Goal: Task Accomplishment & Management: Manage account settings

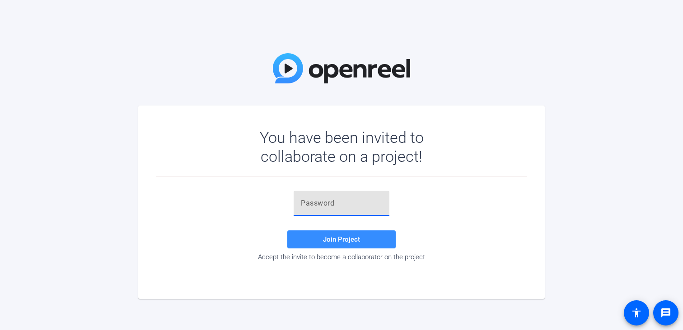
click at [347, 204] on input "text" at bounding box center [341, 203] width 81 height 11
click at [280, 44] on div "You have been invited to collaborate on a project! Join Project Accept the invi…" at bounding box center [341, 165] width 683 height 330
click at [280, 71] on img at bounding box center [341, 68] width 137 height 30
click at [641, 314] on mat-icon "accessibility" at bounding box center [636, 313] width 11 height 11
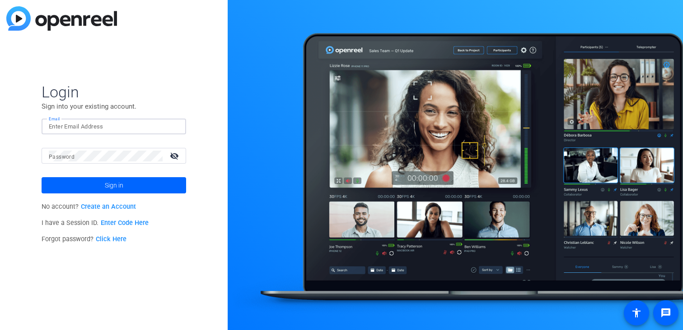
click at [139, 122] on input "Email" at bounding box center [114, 126] width 130 height 11
type input "[EMAIL_ADDRESS][PERSON_NAME][DOMAIN_NAME]"
click at [113, 238] on link "Click Here" at bounding box center [111, 240] width 31 height 8
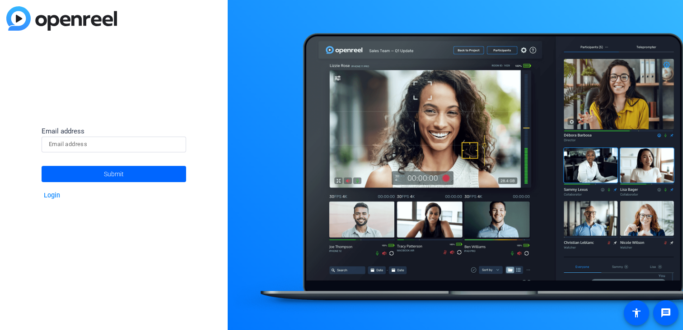
click at [139, 149] on input at bounding box center [114, 144] width 130 height 11
type input "[EMAIL_ADDRESS][PERSON_NAME][DOMAIN_NAME]"
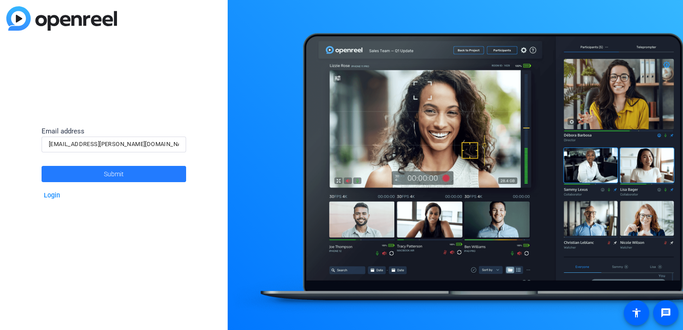
click at [129, 169] on span at bounding box center [114, 174] width 144 height 22
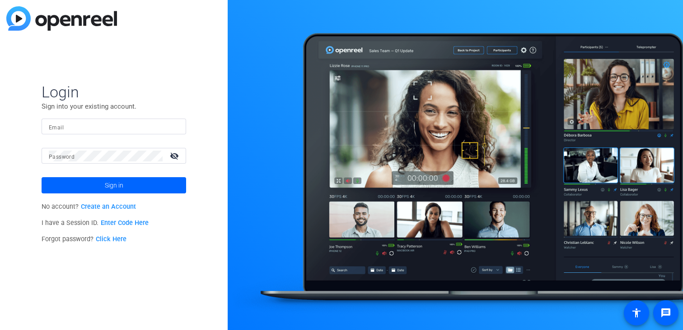
click at [133, 134] on div at bounding box center [114, 127] width 130 height 16
click at [145, 128] on input "Email" at bounding box center [114, 126] width 130 height 11
click at [122, 138] on mat-form-field "Email" at bounding box center [114, 133] width 144 height 29
click at [135, 127] on input "Email" at bounding box center [114, 126] width 130 height 11
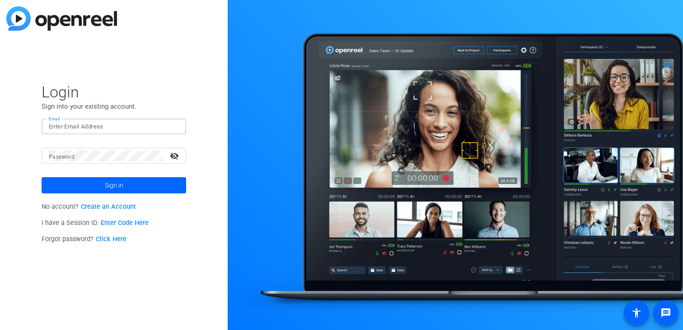
click at [135, 127] on input "Email" at bounding box center [114, 126] width 130 height 11
